Goal: Task Accomplishment & Management: Manage account settings

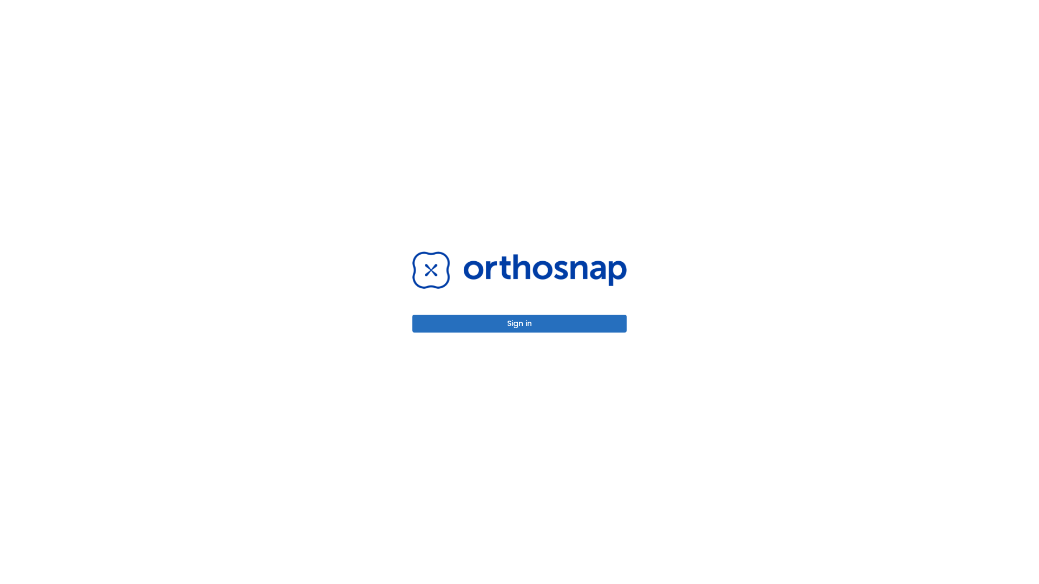
click at [519, 324] on button "Sign in" at bounding box center [519, 324] width 214 height 18
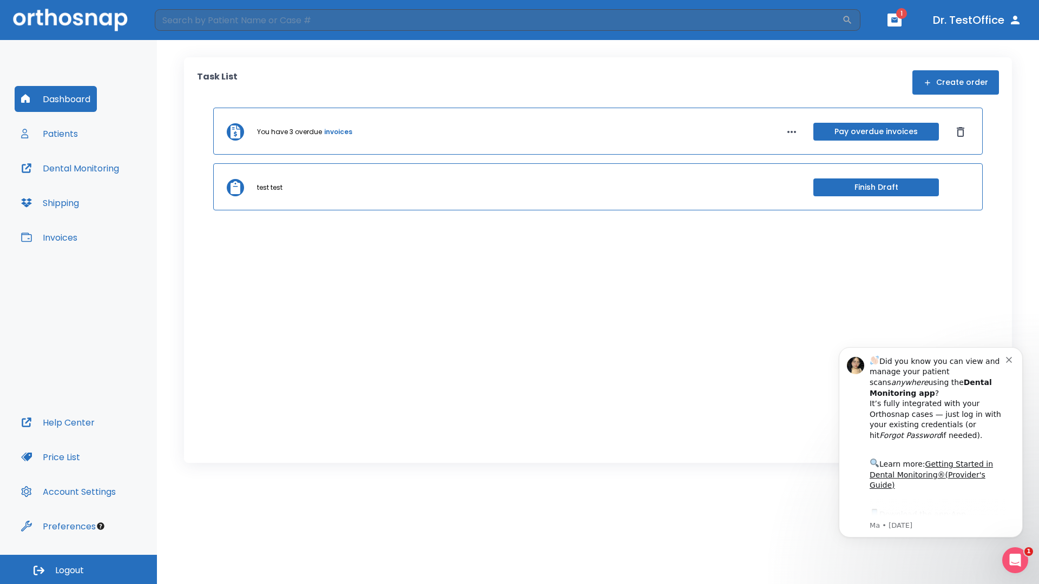
click at [78, 570] on span "Logout" at bounding box center [69, 571] width 29 height 12
